Goal: Transaction & Acquisition: Obtain resource

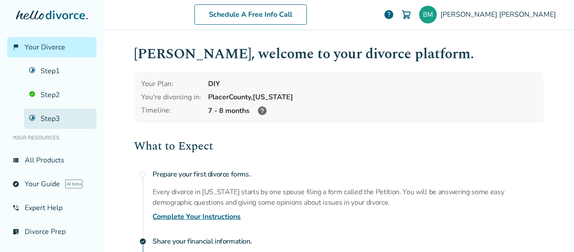
click at [43, 114] on link "Step 3" at bounding box center [60, 118] width 73 height 20
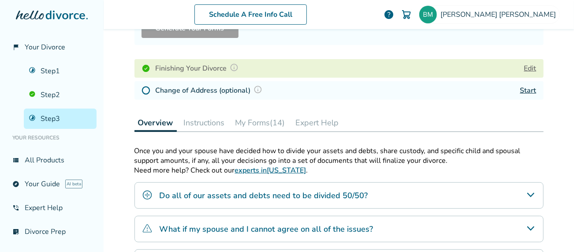
scroll to position [129, 0]
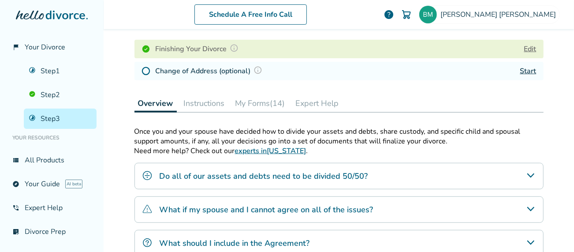
click at [244, 110] on button "My Forms (14)" at bounding box center [260, 103] width 57 height 18
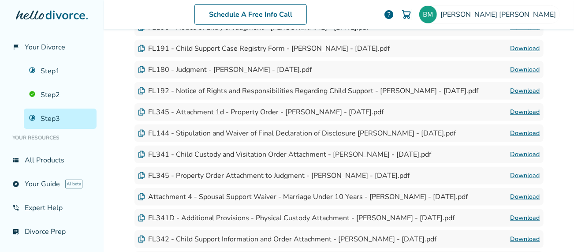
scroll to position [382, 0]
click at [530, 71] on link "Download" at bounding box center [525, 69] width 30 height 11
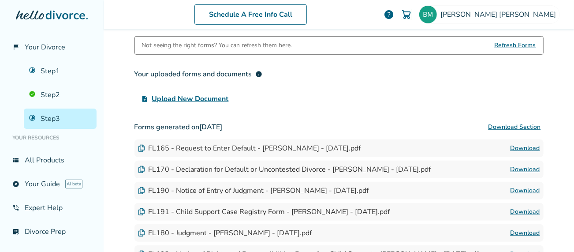
scroll to position [219, 0]
click at [498, 124] on button "Download Section" at bounding box center [515, 128] width 58 height 18
click at [509, 130] on button "Download Section" at bounding box center [515, 128] width 58 height 18
click at [497, 128] on button "Download Section" at bounding box center [515, 128] width 58 height 18
